Goal: Task Accomplishment & Management: Complete application form

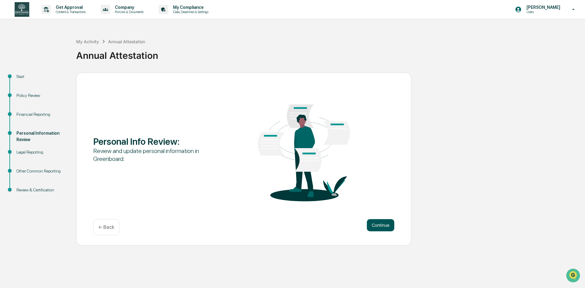
click at [382, 226] on button "Continue" at bounding box center [380, 225] width 27 height 12
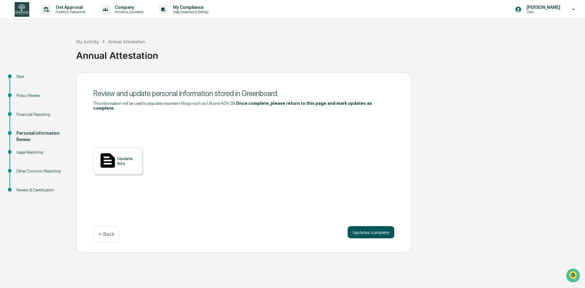
click at [381, 231] on button "Updates complete" at bounding box center [371, 232] width 47 height 12
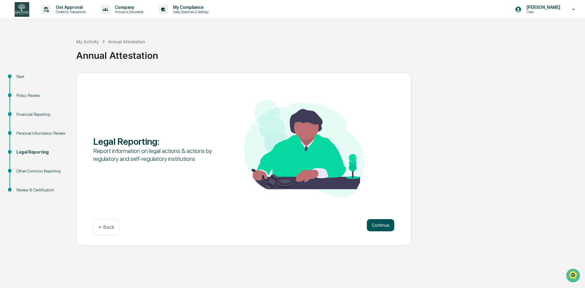
click at [377, 226] on button "Continue" at bounding box center [380, 225] width 27 height 12
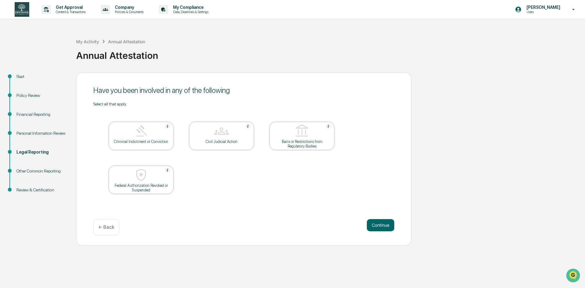
click at [377, 226] on button "Continue" at bounding box center [380, 225] width 27 height 12
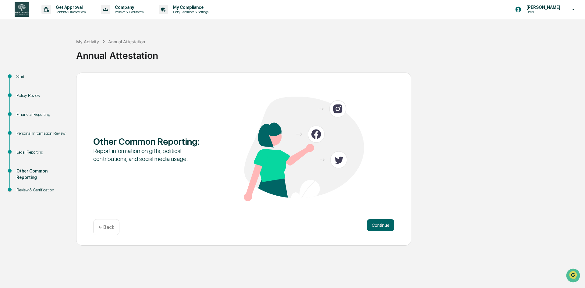
click at [377, 226] on button "Continue" at bounding box center [380, 225] width 27 height 12
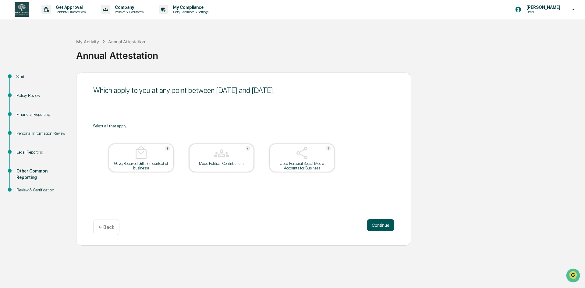
click at [378, 228] on button "Continue" at bounding box center [380, 225] width 27 height 12
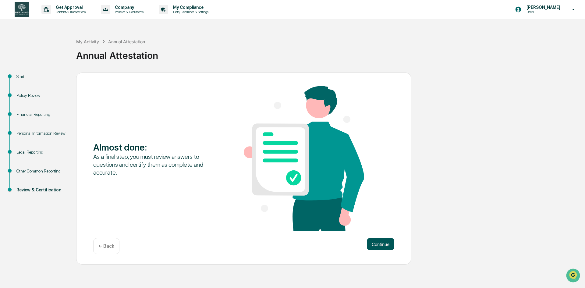
click at [378, 244] on button "Continue" at bounding box center [380, 244] width 27 height 12
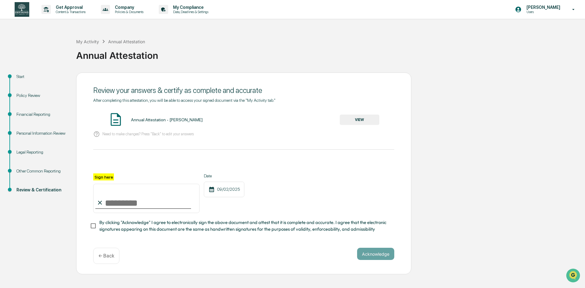
click at [134, 207] on input "Sign here" at bounding box center [146, 198] width 106 height 29
type input "**********"
click at [376, 258] on button "Acknowledge" at bounding box center [375, 254] width 37 height 12
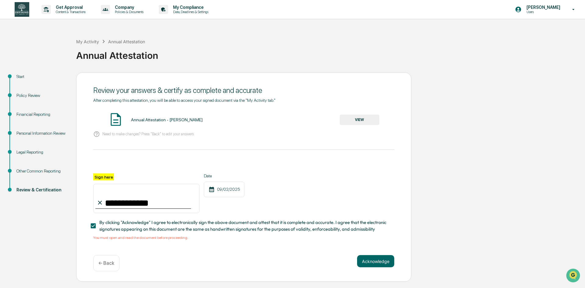
click at [367, 122] on button "VIEW" at bounding box center [360, 120] width 40 height 10
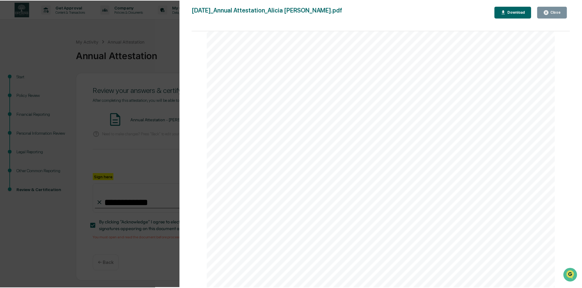
scroll to position [1796, 0]
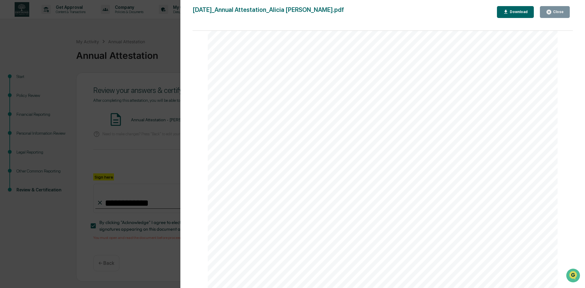
click at [555, 9] on div "Close" at bounding box center [555, 12] width 18 height 6
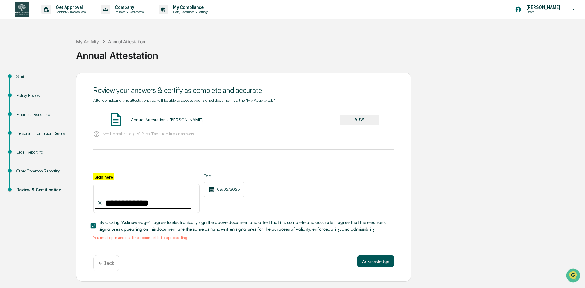
click at [374, 263] on button "Acknowledge" at bounding box center [375, 261] width 37 height 12
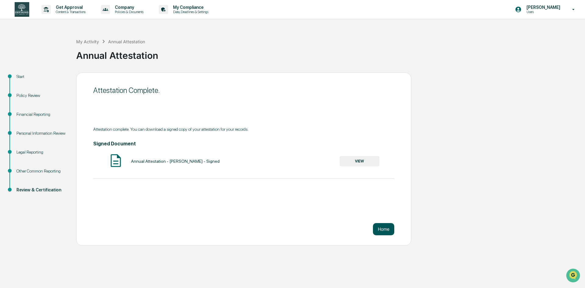
click at [389, 229] on button "Home" at bounding box center [383, 229] width 21 height 12
